Goal: Transaction & Acquisition: Book appointment/travel/reservation

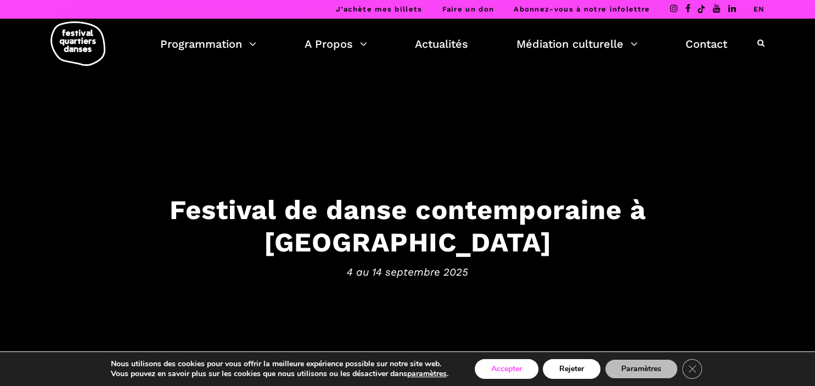
click at [493, 374] on button "Accepter" at bounding box center [507, 369] width 64 height 20
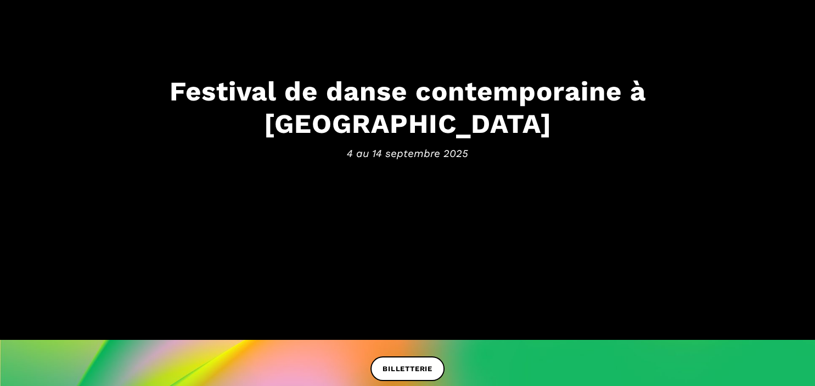
scroll to position [118, 0]
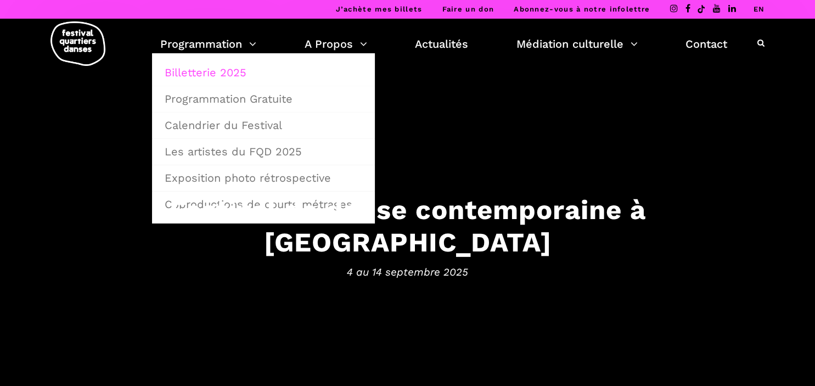
click at [190, 66] on link "Billetterie 2025" at bounding box center [263, 72] width 211 height 25
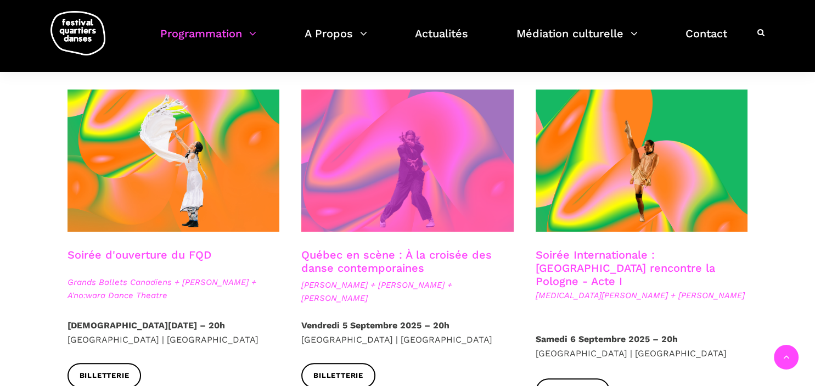
scroll to position [253, 0]
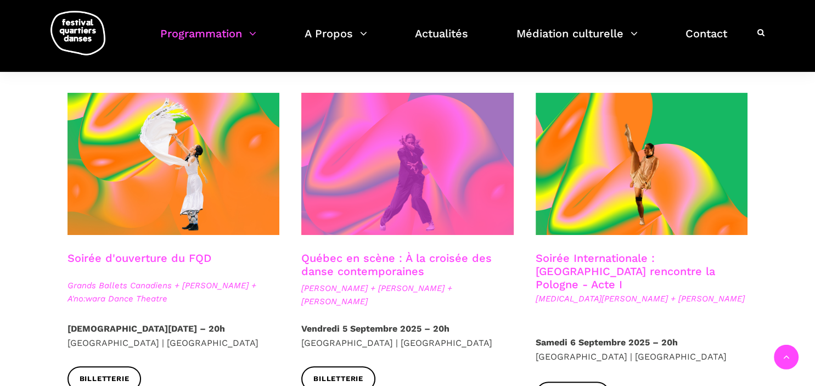
click at [422, 187] on span at bounding box center [407, 164] width 212 height 142
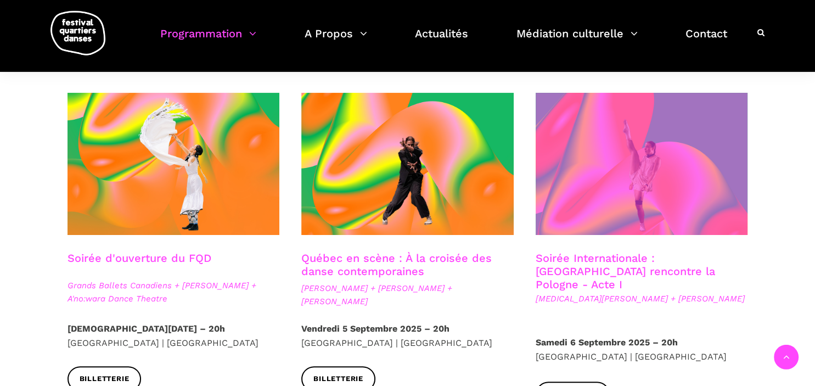
click at [617, 187] on span at bounding box center [641, 164] width 212 height 142
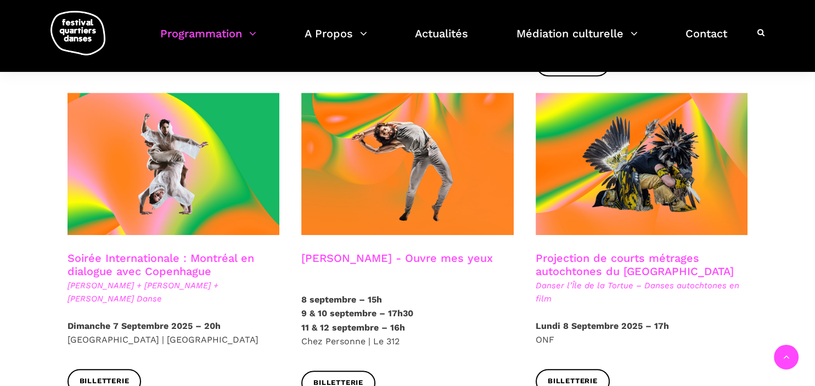
scroll to position [586, 0]
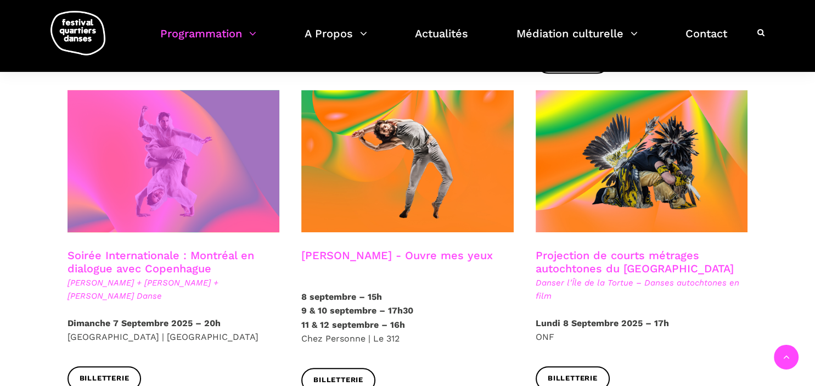
click at [165, 168] on span at bounding box center [173, 161] width 212 height 142
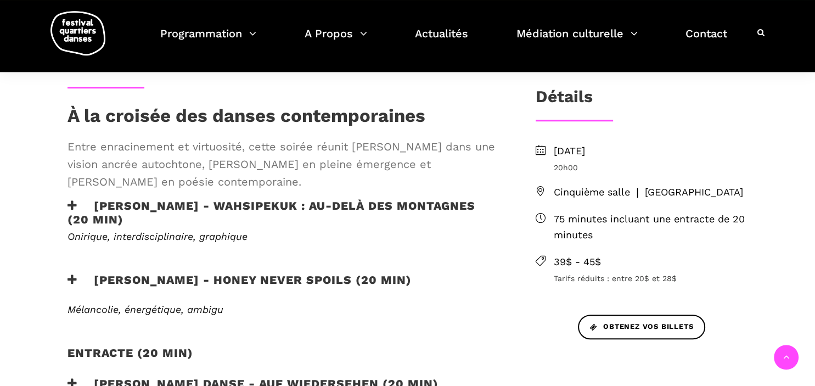
scroll to position [269, 0]
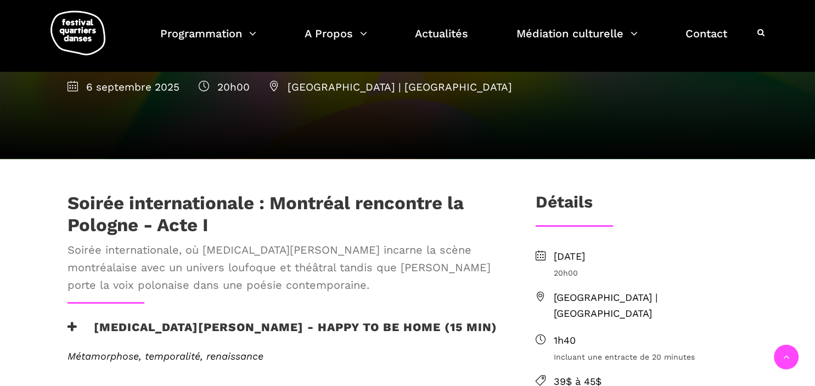
scroll to position [204, 0]
